Goal: Navigation & Orientation: Find specific page/section

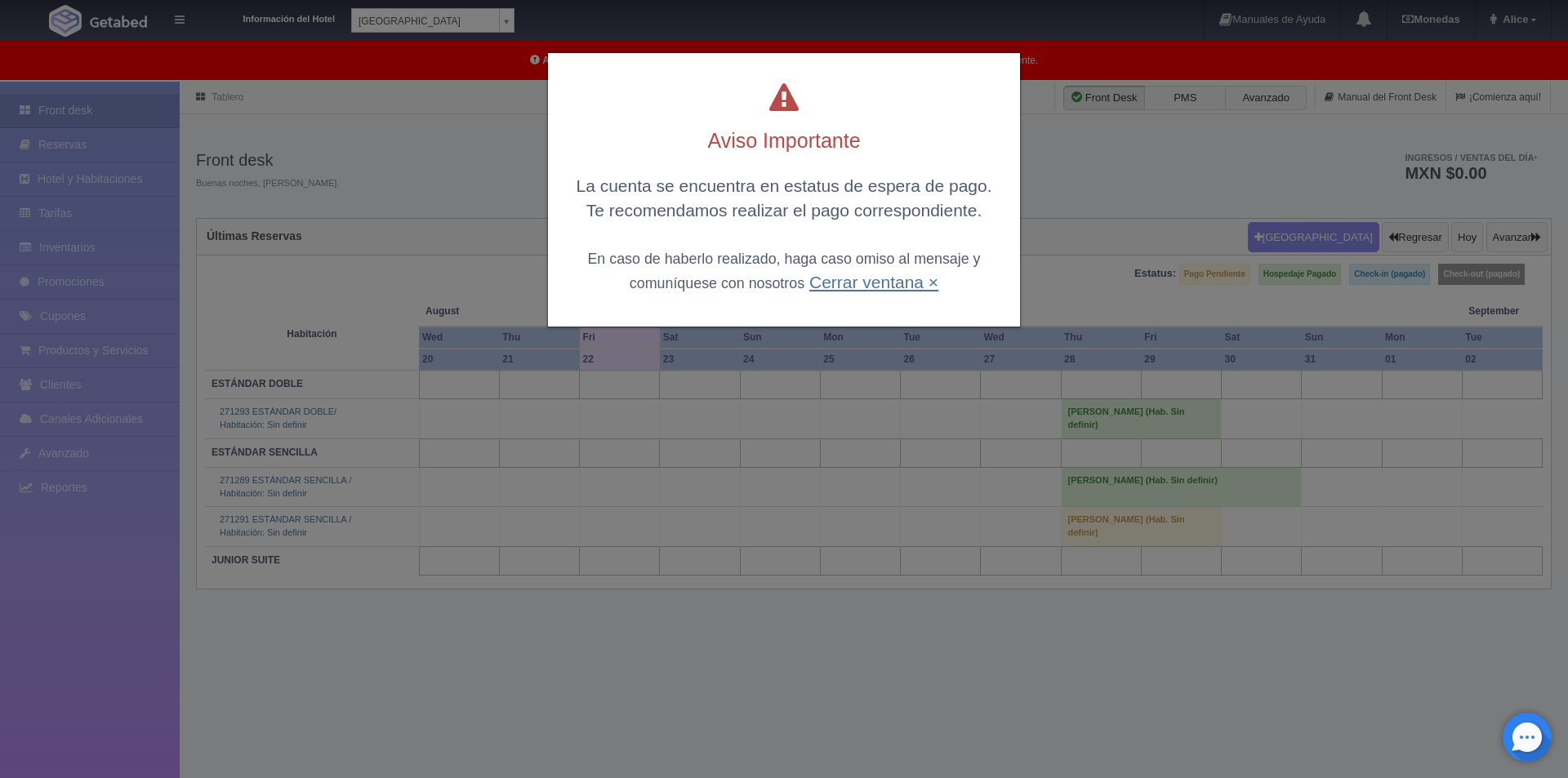
click at [901, 283] on link "Cerrar ventana ×" at bounding box center [874, 282] width 129 height 19
